Goal: Communication & Community: Answer question/provide support

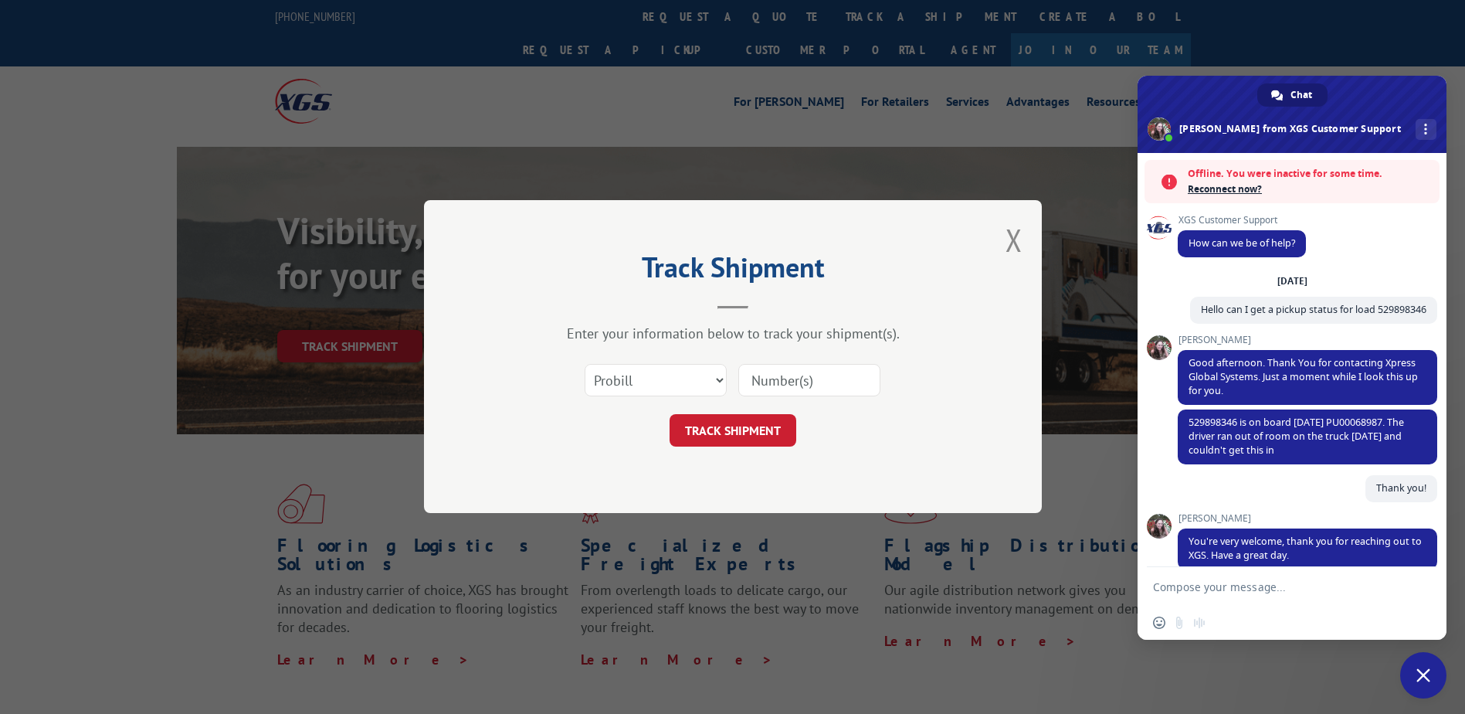
scroll to position [407, 0]
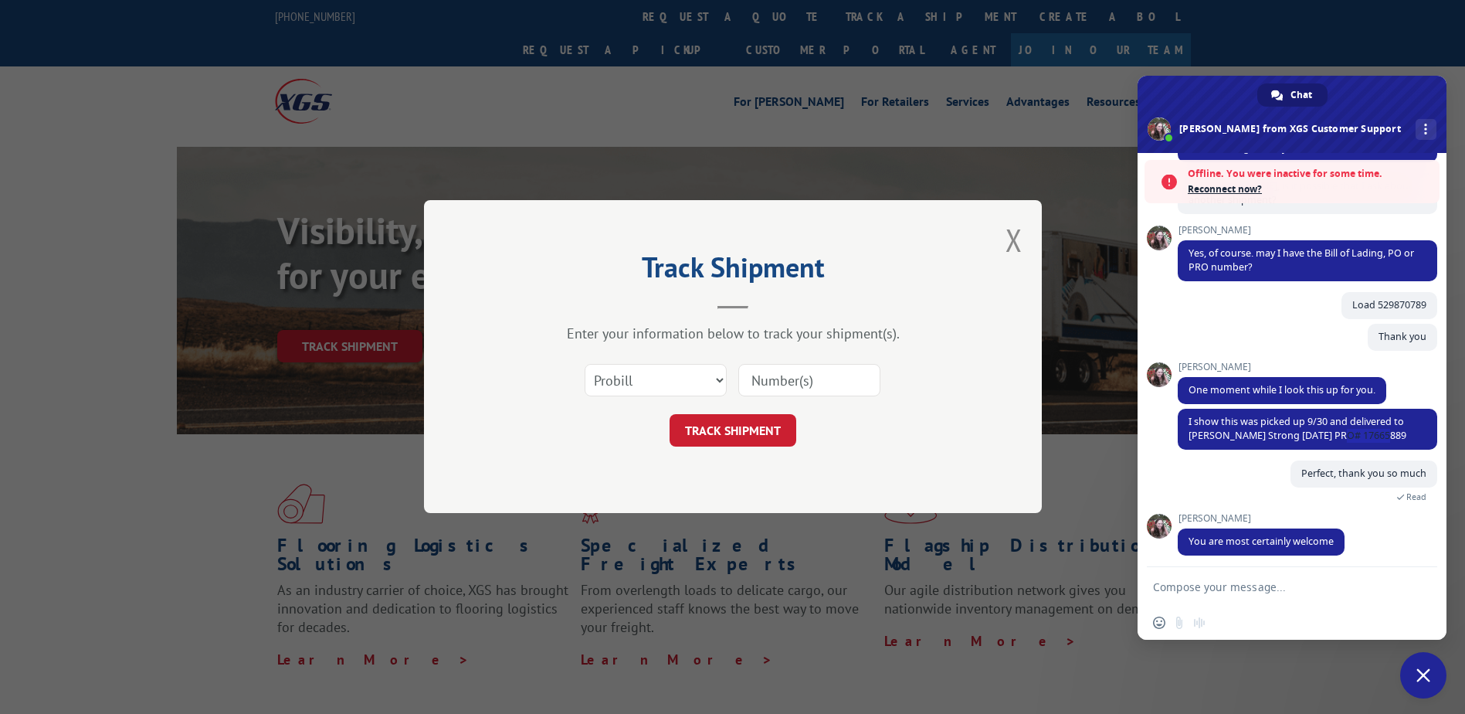
click at [1430, 684] on span "Close chat" at bounding box center [1424, 675] width 46 height 46
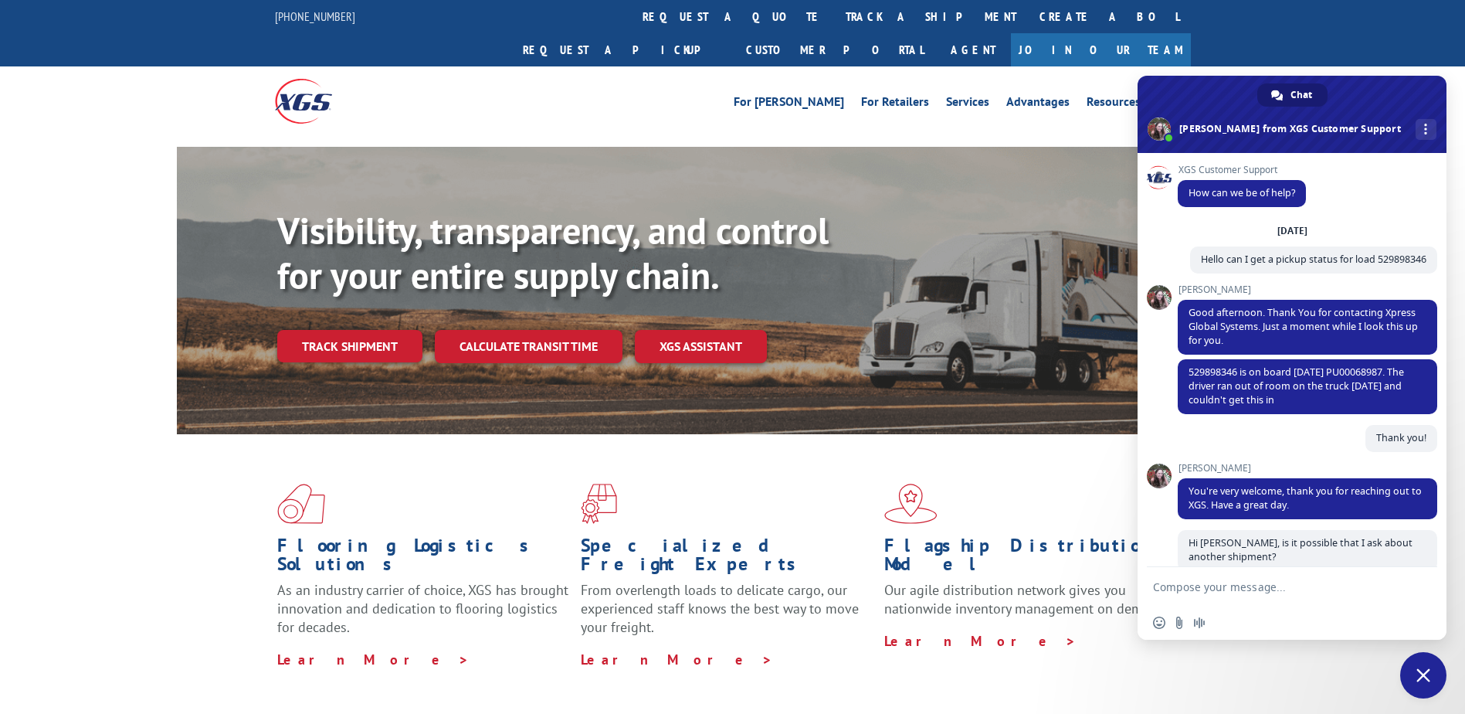
scroll to position [377, 0]
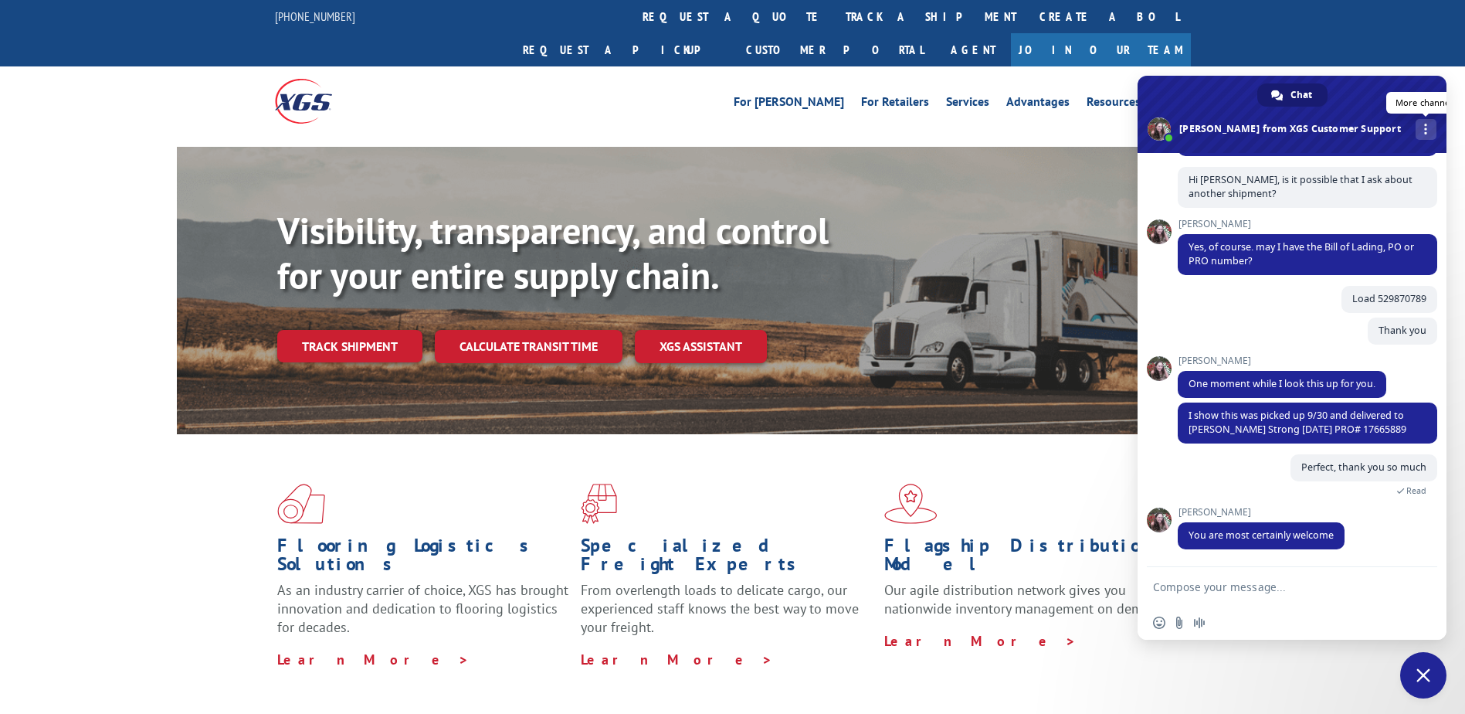
click at [1416, 131] on div "More channels" at bounding box center [1426, 129] width 21 height 21
click at [1377, 87] on span at bounding box center [1292, 114] width 309 height 77
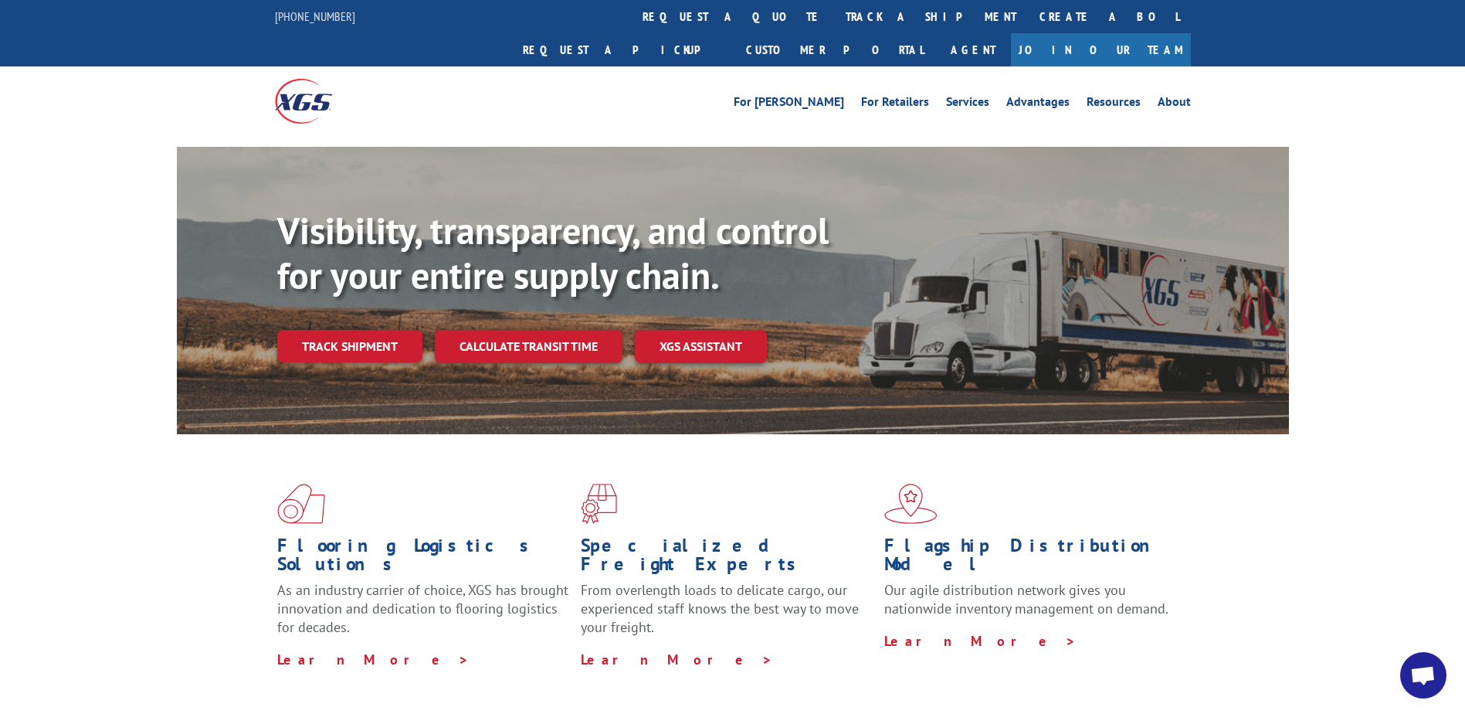
click at [1435, 678] on span "Open chat" at bounding box center [1423, 677] width 25 height 22
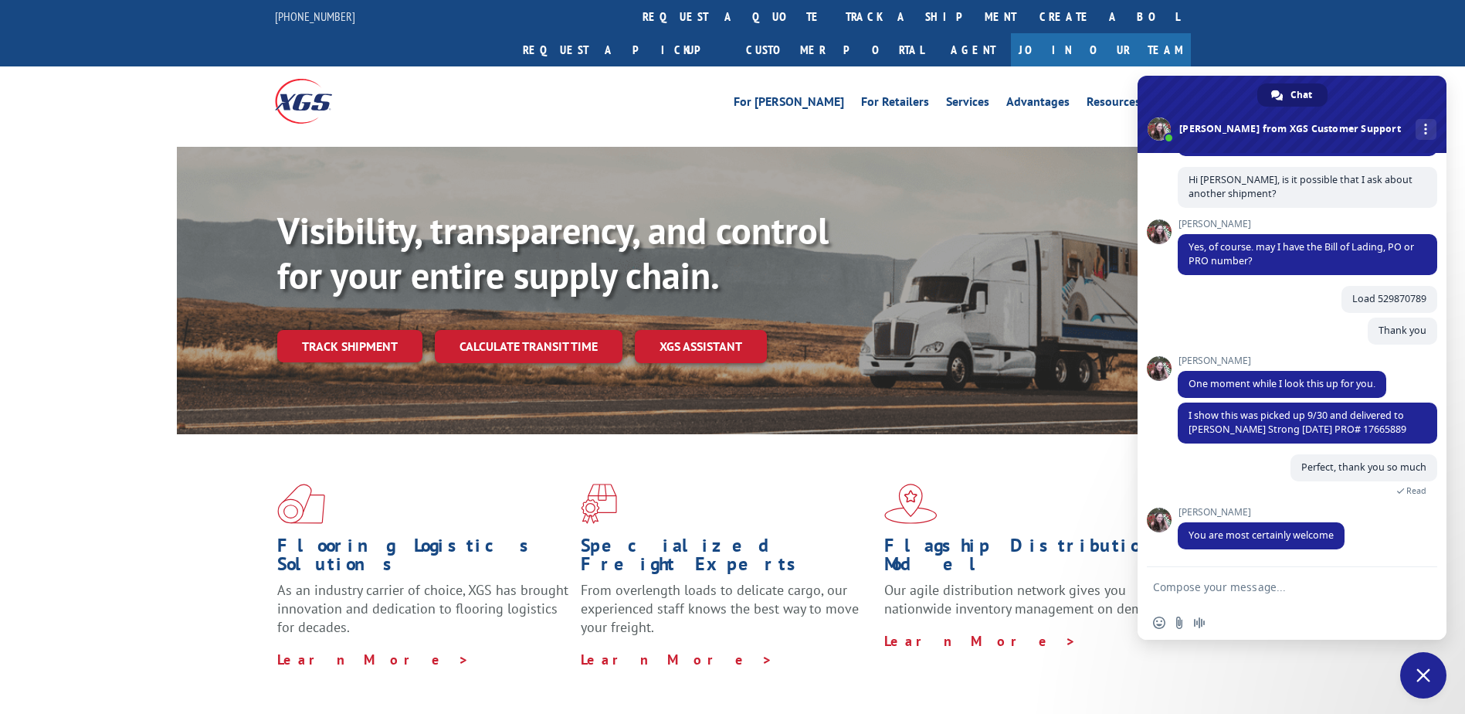
click at [1435, 678] on span "Close chat" at bounding box center [1424, 675] width 46 height 46
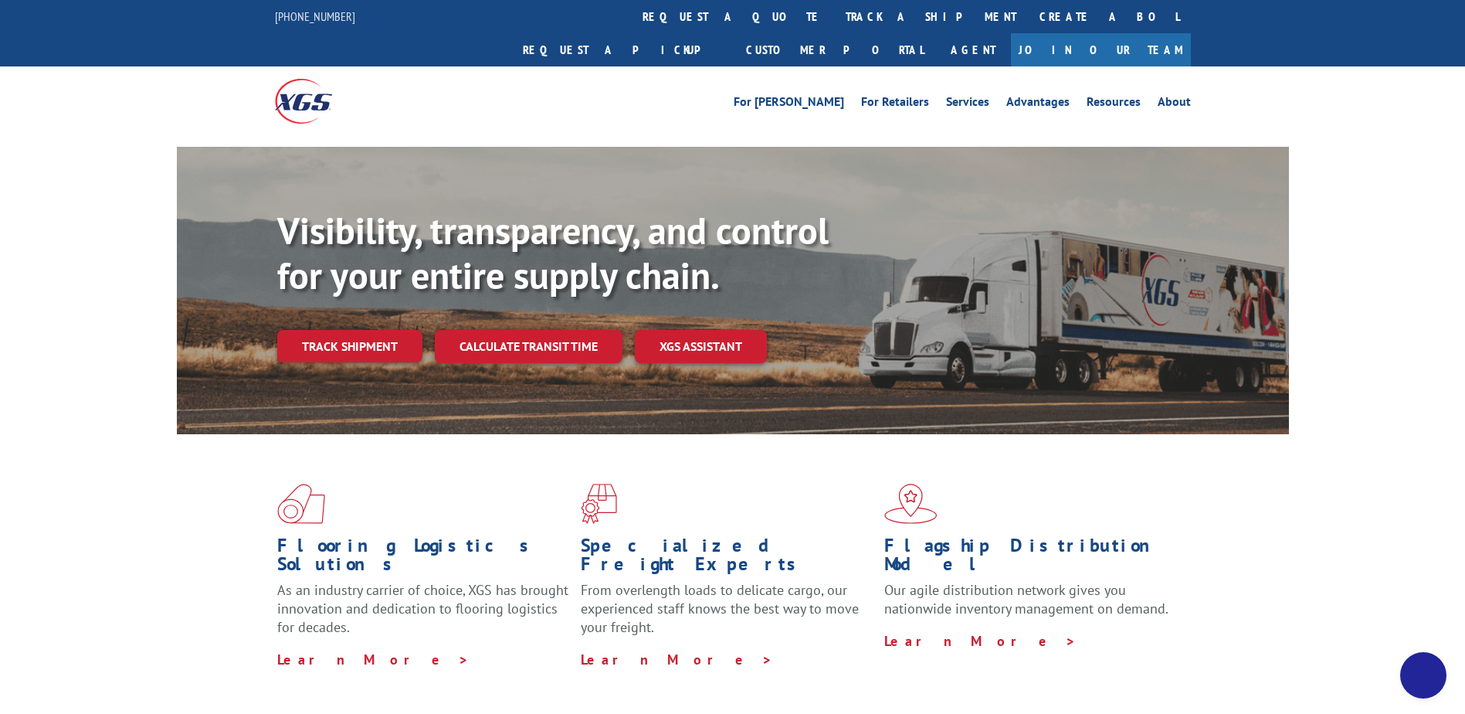
click at [1435, 678] on span "Close chat" at bounding box center [1424, 675] width 46 height 46
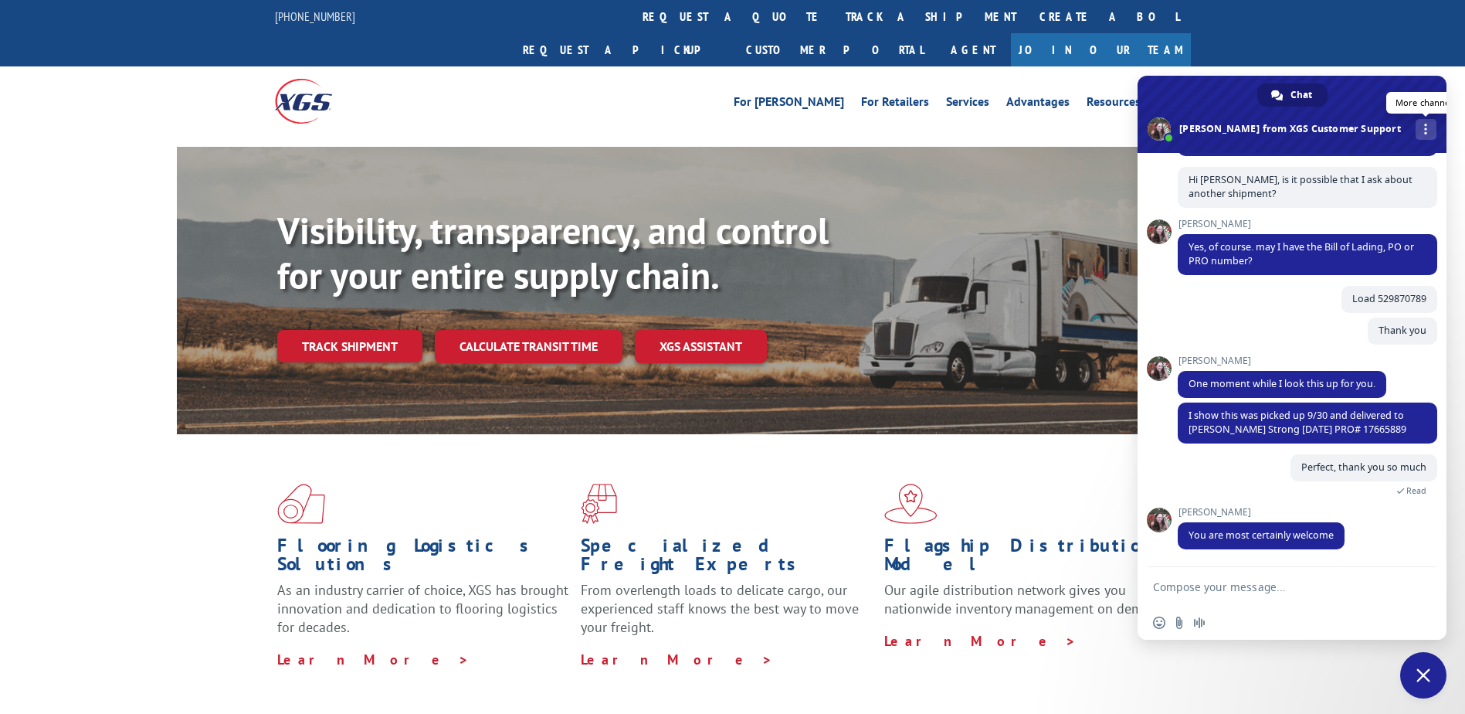
click at [1416, 124] on div "More channels" at bounding box center [1426, 129] width 21 height 21
click at [1236, 89] on span at bounding box center [1292, 114] width 309 height 77
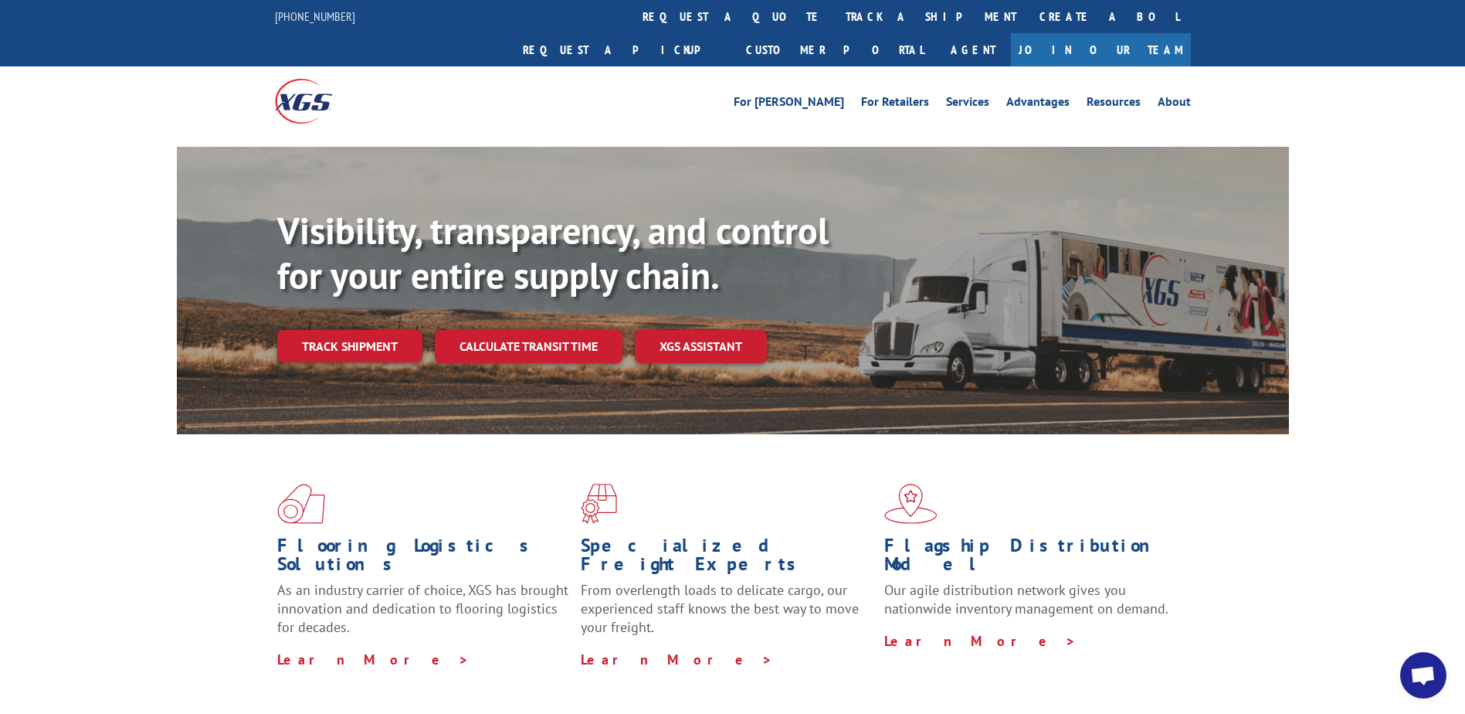
click at [1426, 683] on span "Open chat" at bounding box center [1423, 677] width 25 height 22
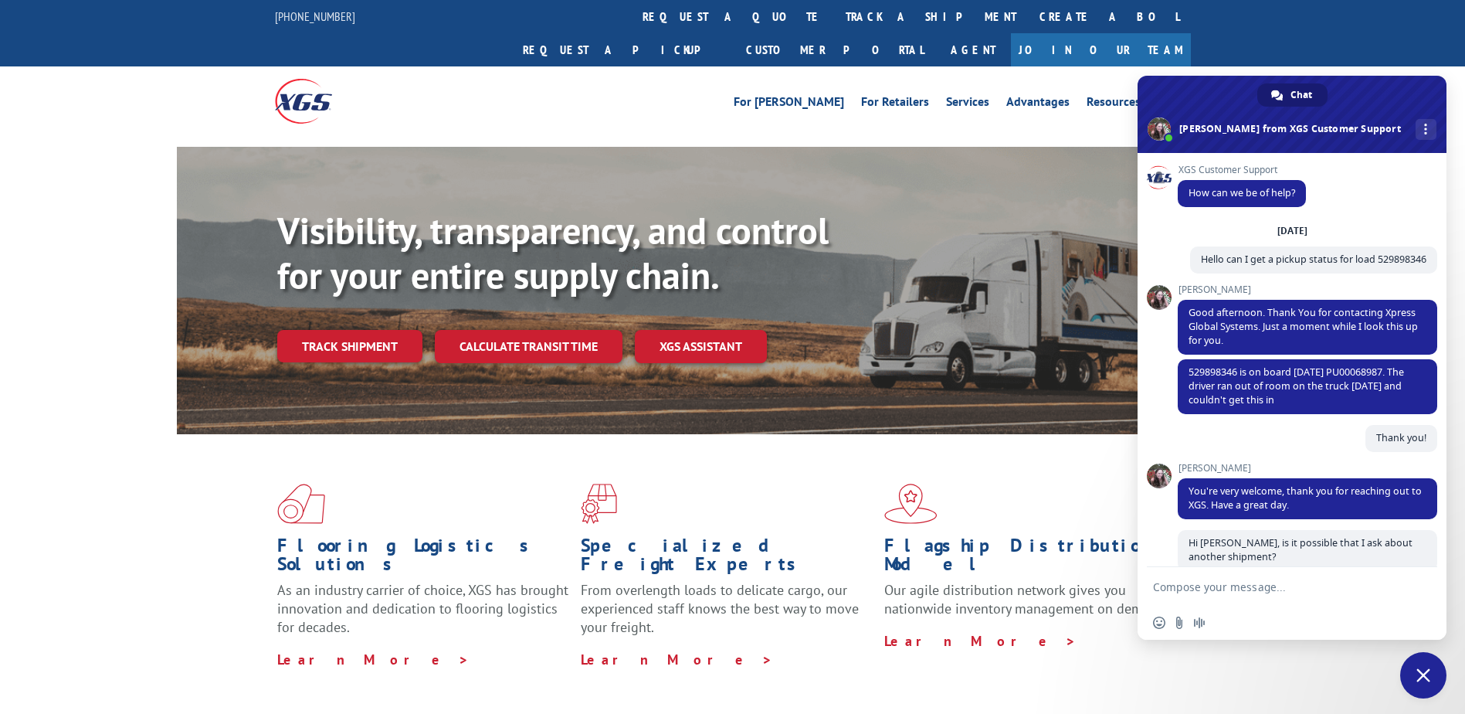
scroll to position [377, 0]
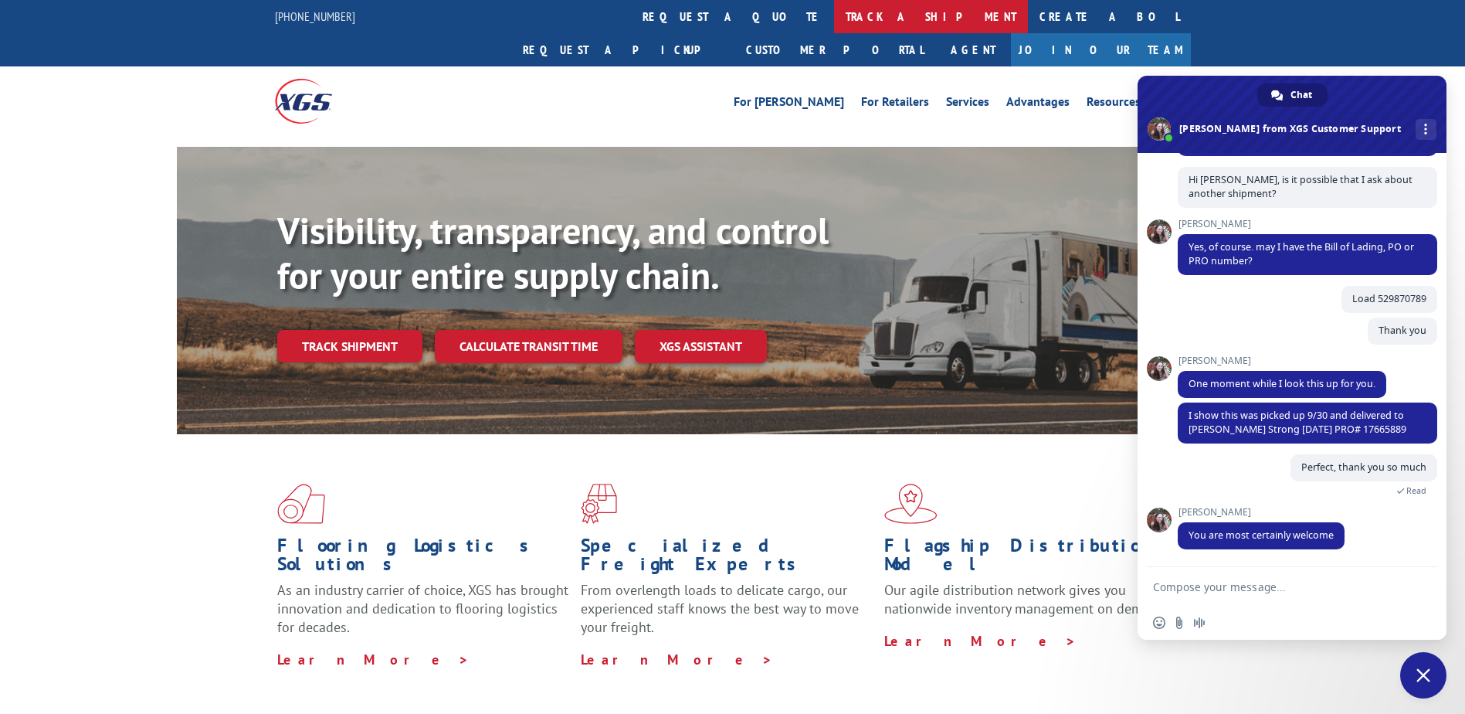
click at [834, 16] on link "track a shipment" at bounding box center [931, 16] width 194 height 33
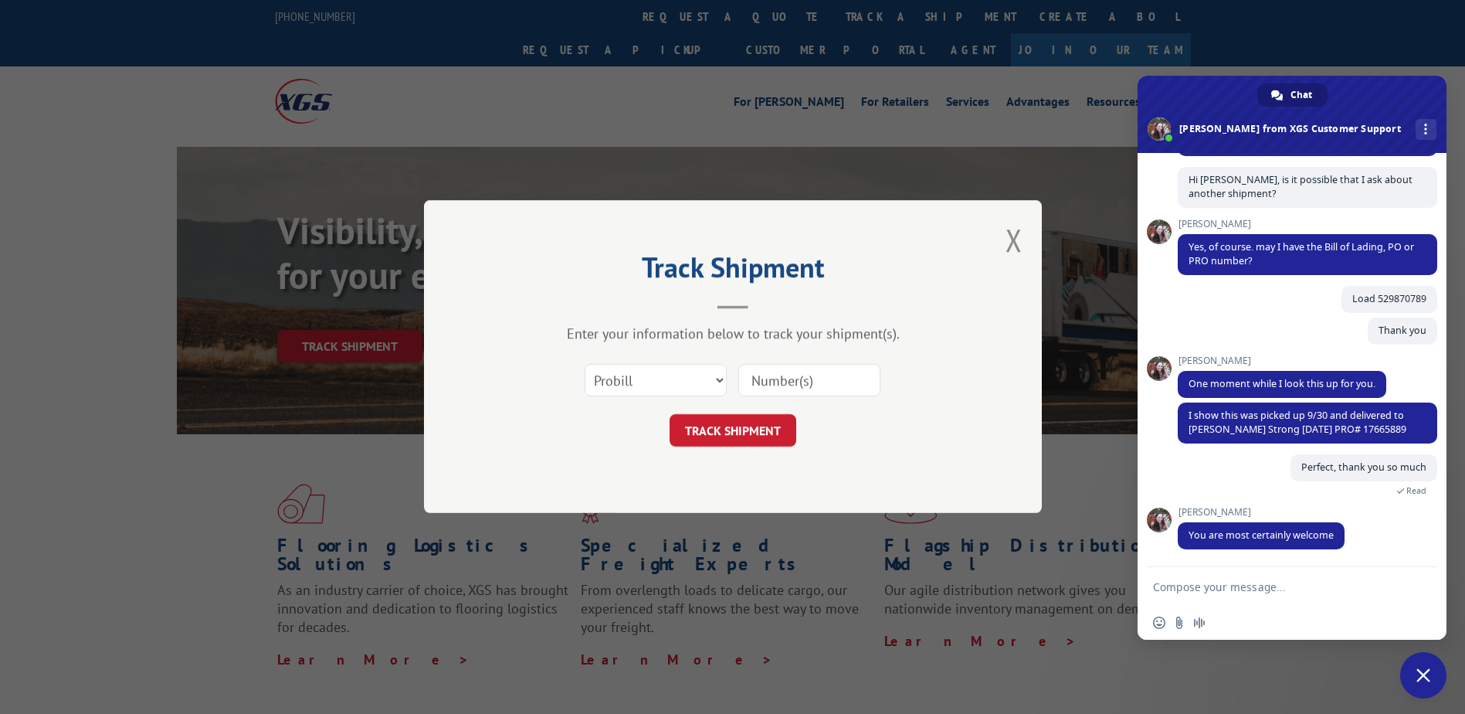
click at [1231, 604] on form at bounding box center [1275, 588] width 244 height 42
click at [1231, 595] on form at bounding box center [1275, 588] width 244 height 42
click at [1231, 589] on textarea "Compose your message..." at bounding box center [1275, 587] width 244 height 14
click at [1197, 605] on form at bounding box center [1275, 588] width 244 height 42
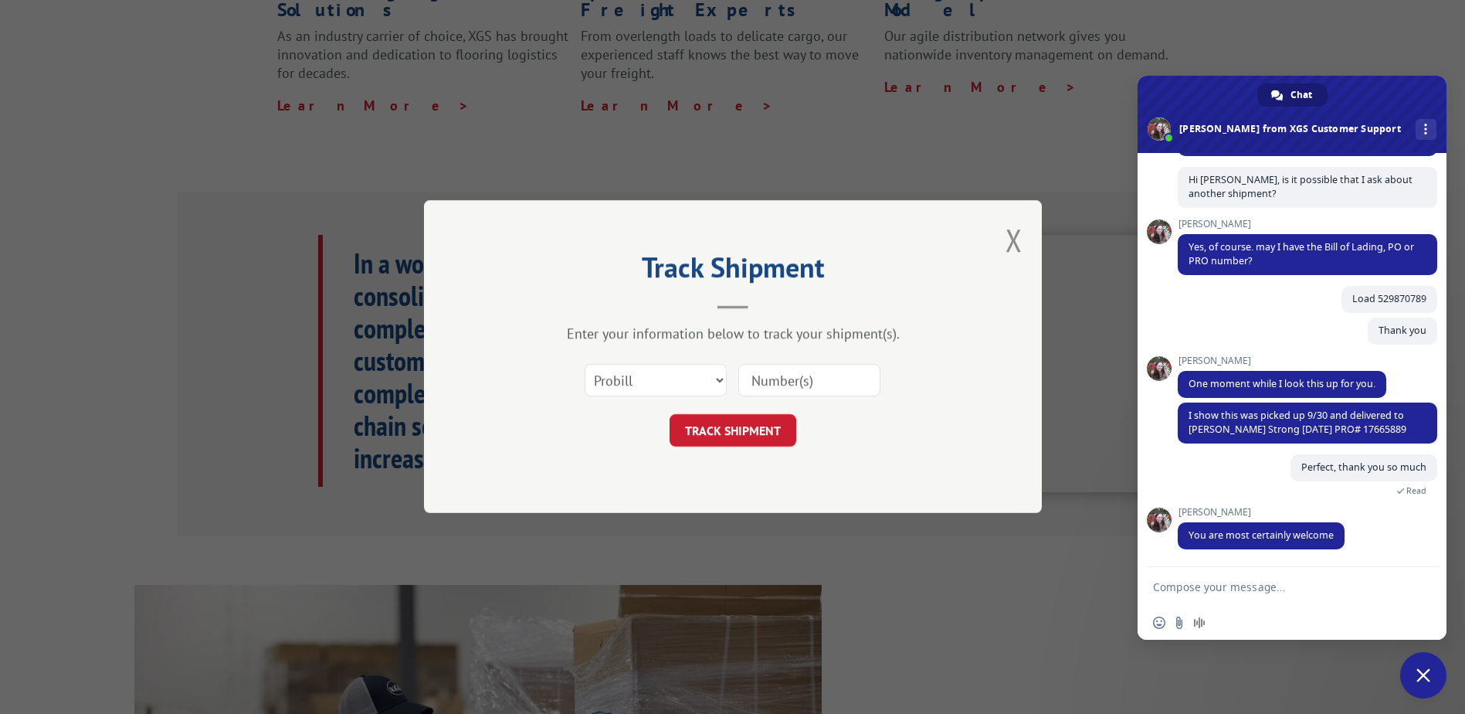
scroll to position [624, 0]
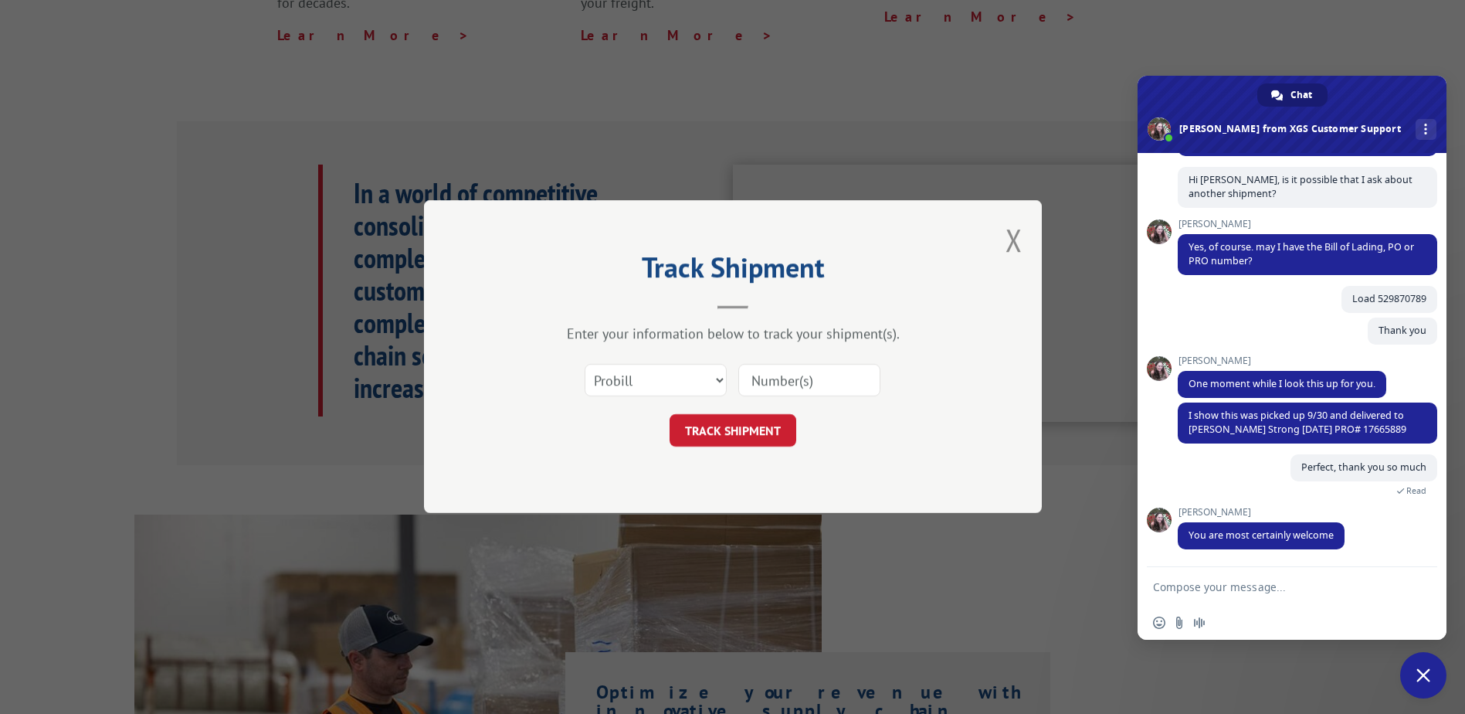
click at [1211, 593] on textarea "Compose your message..." at bounding box center [1275, 587] width 244 height 14
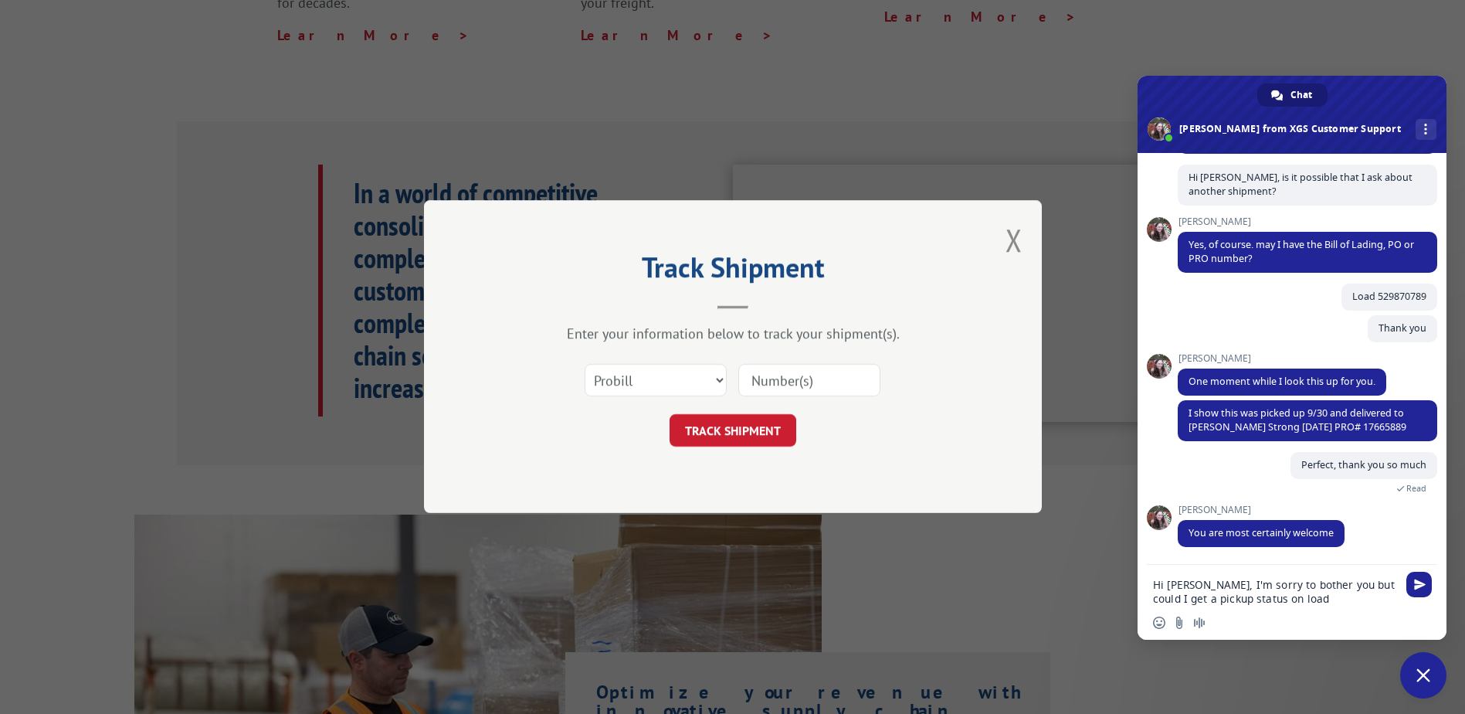
click at [1305, 601] on textarea "Hi Nicole, I'm sorry to bother you but could I get a pickup status on load" at bounding box center [1275, 592] width 244 height 28
paste textarea "529936714"
click at [1274, 603] on textarea "Hi Nicole, I'm sorry to bother you but could I get a pickup status on load52993…" at bounding box center [1275, 592] width 244 height 28
click at [1272, 604] on textarea "Hi Nicole, I'm sorry to bother you but could I get a pickup status on load52993…" at bounding box center [1275, 592] width 244 height 28
type textarea "Hi Nicole, I'm sorry to bother you but could I get a pickup status on load 5299…"
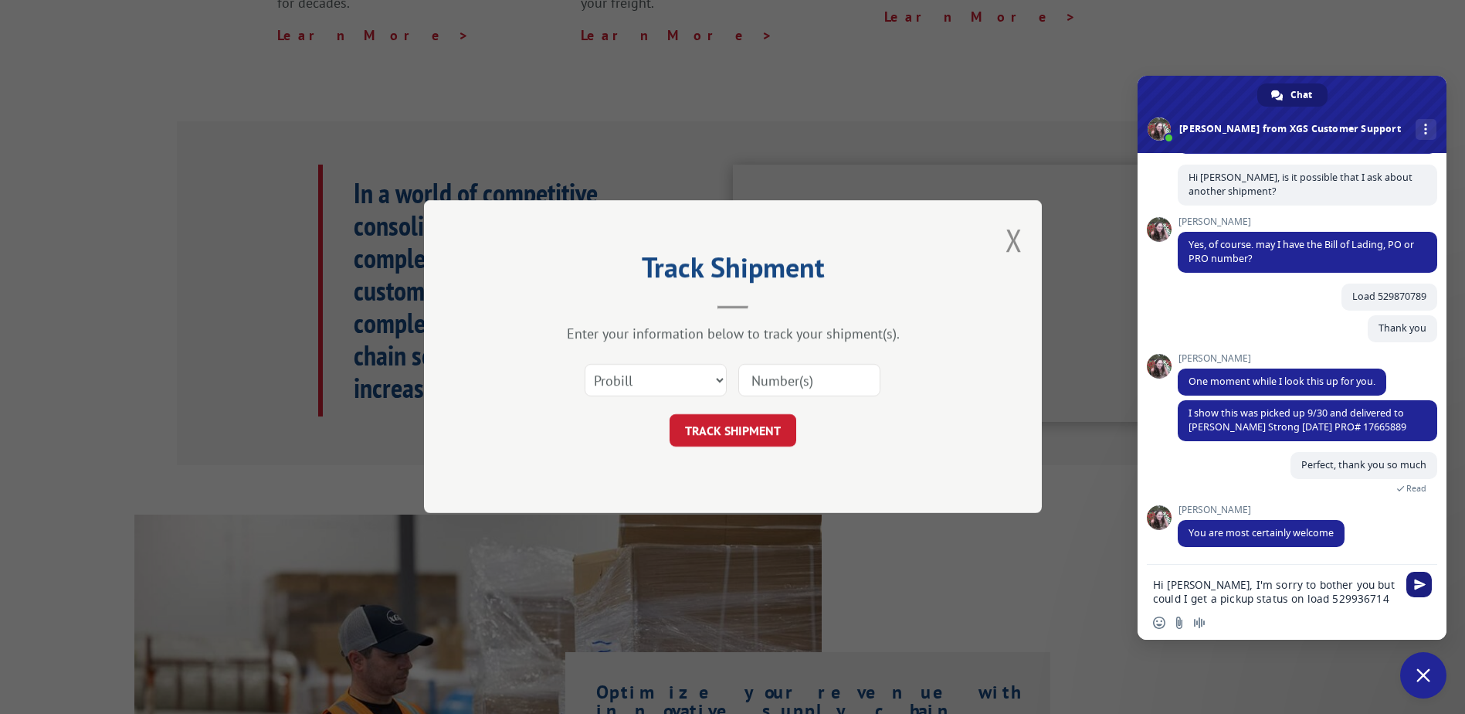
click at [1425, 586] on span "Send" at bounding box center [1420, 585] width 12 height 12
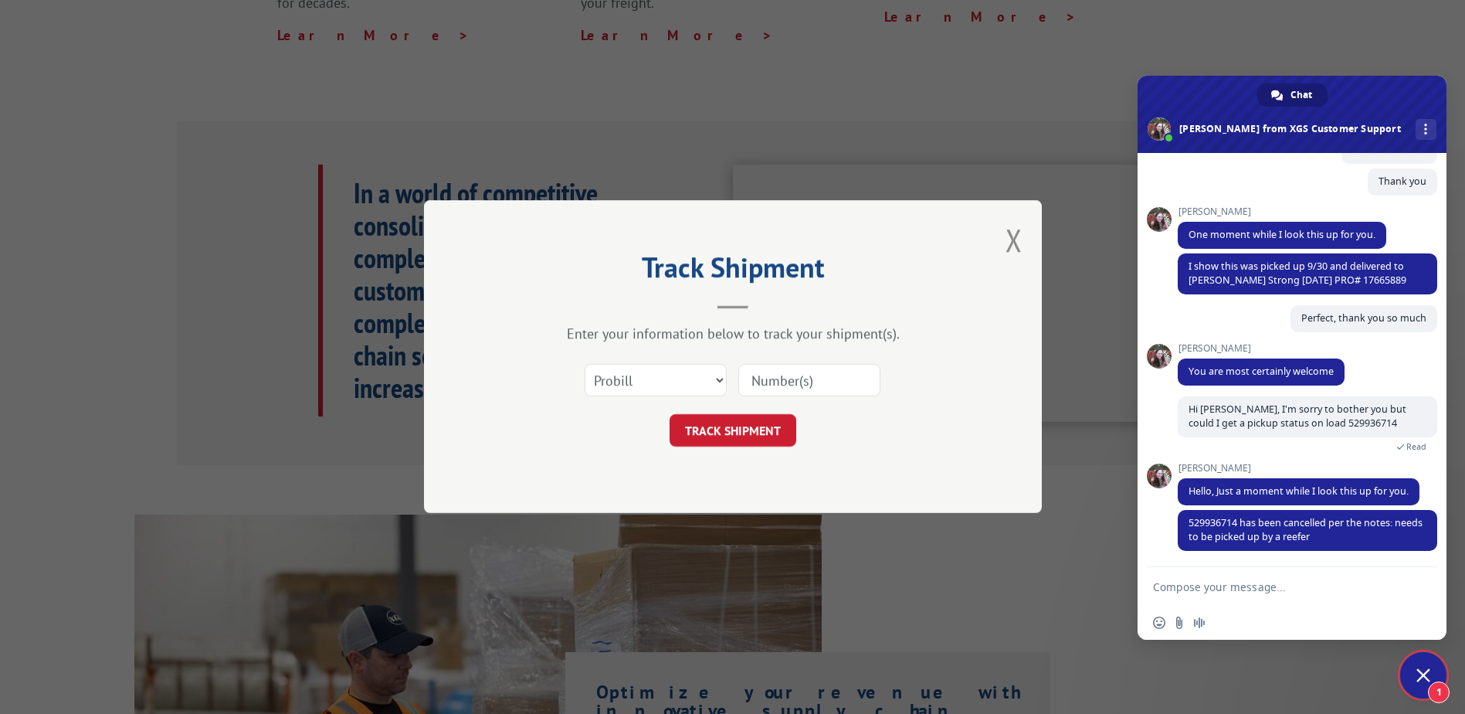
scroll to position [528, 0]
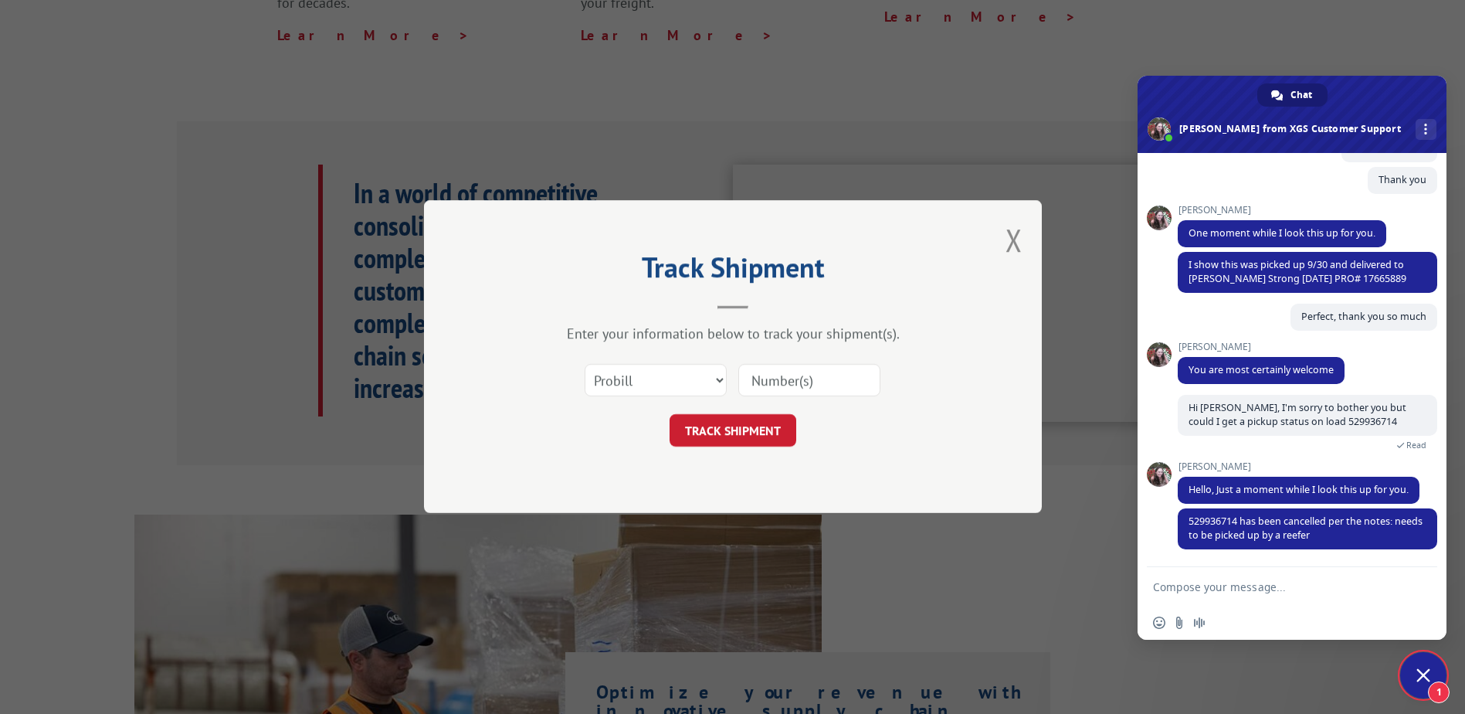
click at [1286, 590] on textarea "Compose your message..." at bounding box center [1275, 587] width 244 height 14
click at [1178, 587] on textarea "Compose your message..." at bounding box center [1275, 587] width 244 height 14
type textarea "Thank you Nicole!"
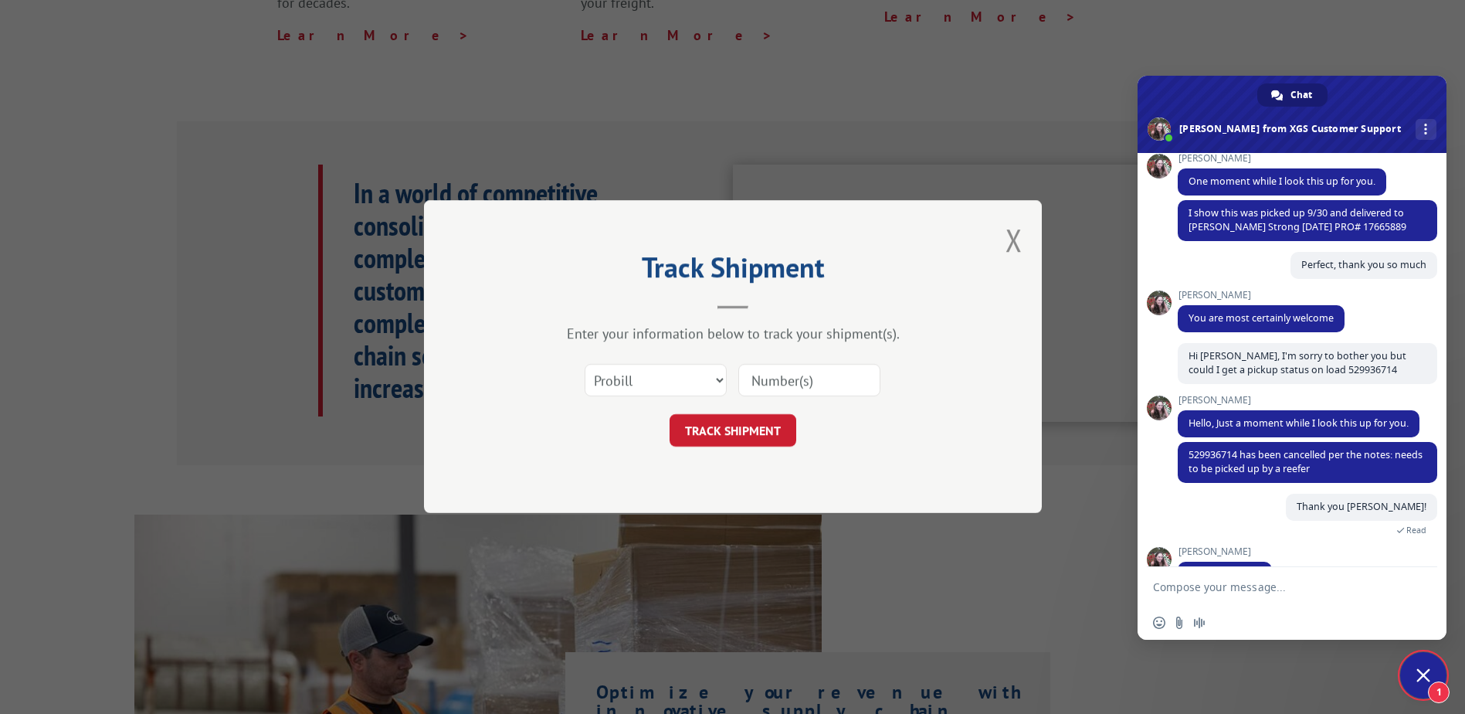
scroll to position [619, 0]
